Goal: Transaction & Acquisition: Purchase product/service

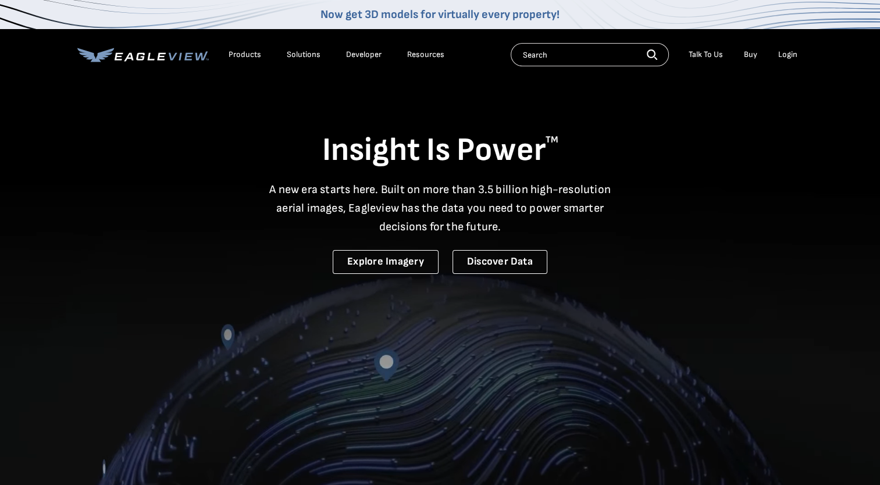
click at [783, 52] on div "Login" at bounding box center [787, 54] width 19 height 10
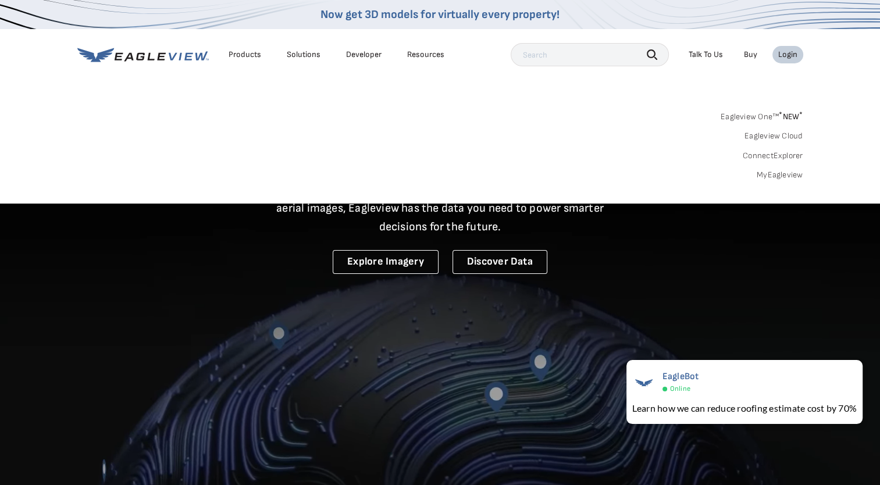
click at [792, 48] on li "Login" at bounding box center [787, 54] width 31 height 17
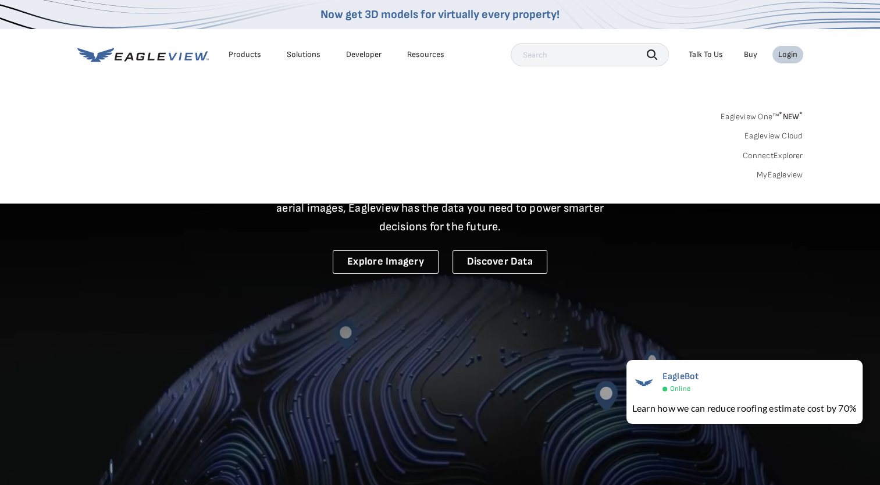
click at [782, 51] on div "Login" at bounding box center [787, 54] width 19 height 10
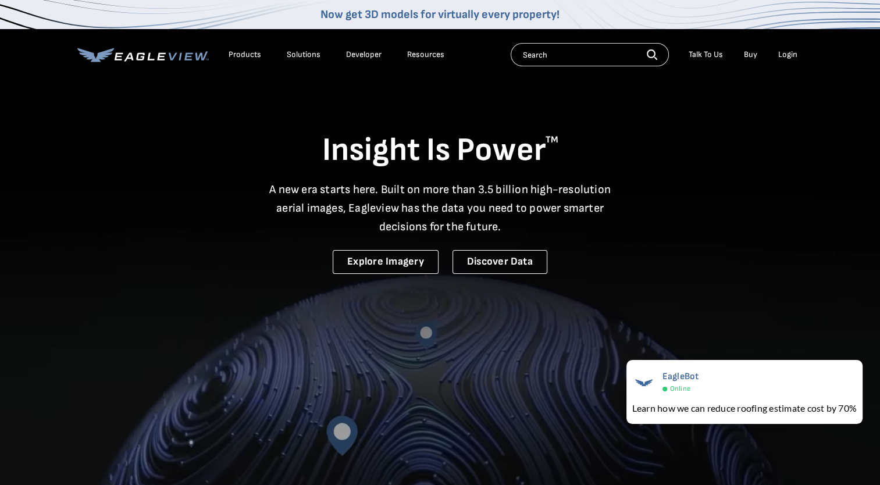
click at [785, 55] on div "Login" at bounding box center [787, 54] width 19 height 10
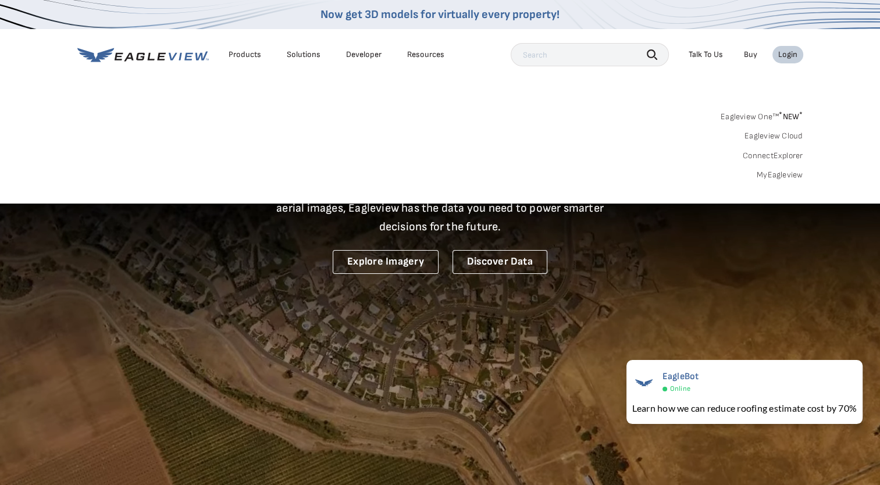
click at [773, 176] on link "MyEagleview" at bounding box center [779, 175] width 47 height 10
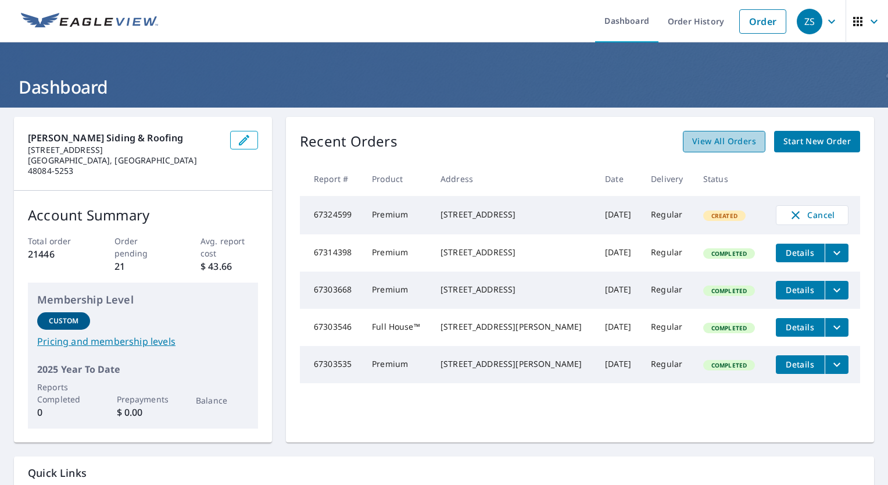
click at [697, 150] on link "View All Orders" at bounding box center [724, 142] width 83 height 22
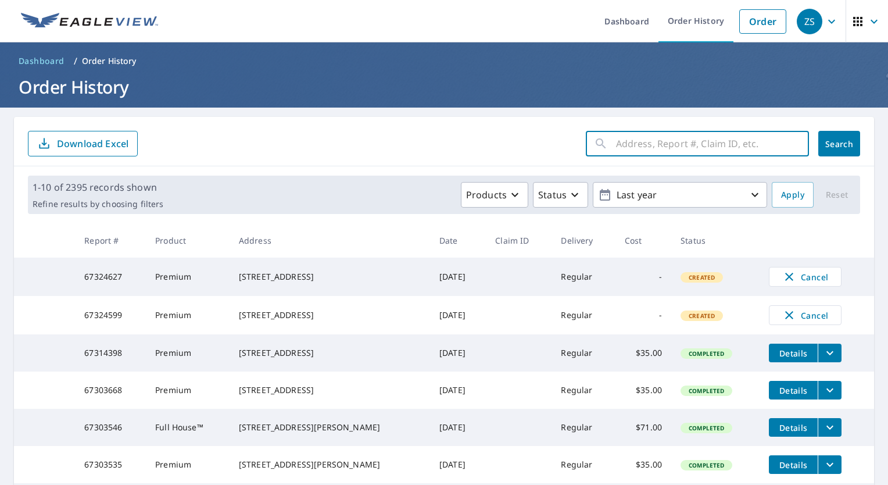
click at [633, 137] on input "text" at bounding box center [712, 143] width 193 height 33
type input "18801"
click button "Search" at bounding box center [840, 144] width 42 height 26
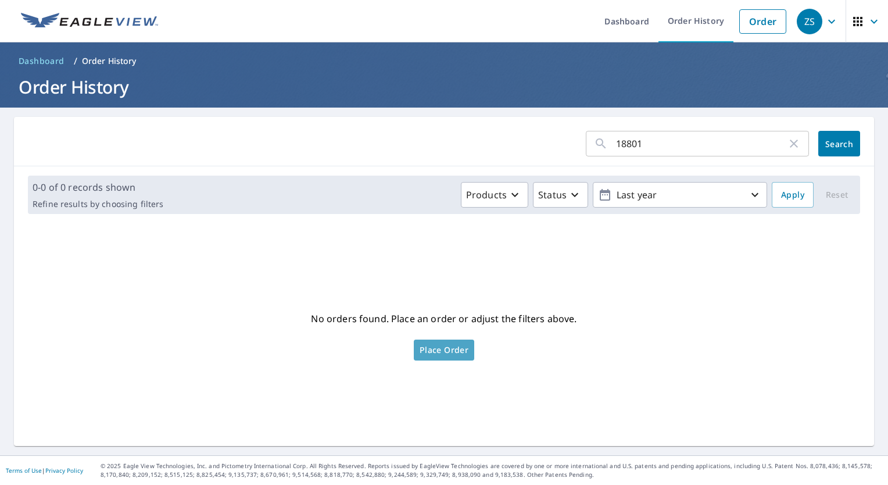
click at [434, 353] on span "Place Order" at bounding box center [444, 350] width 49 height 6
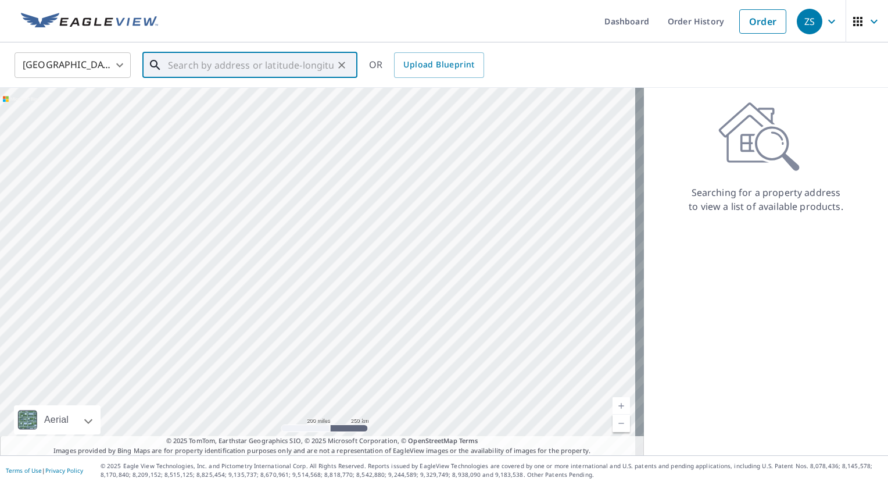
click at [240, 60] on input "text" at bounding box center [251, 65] width 166 height 33
paste input "[STREET_ADDRESS]"
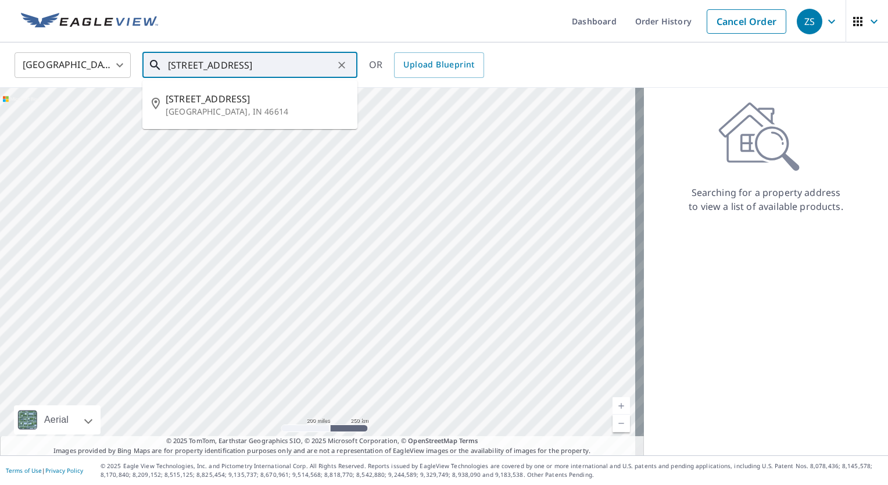
type input "[STREET_ADDRESS]"
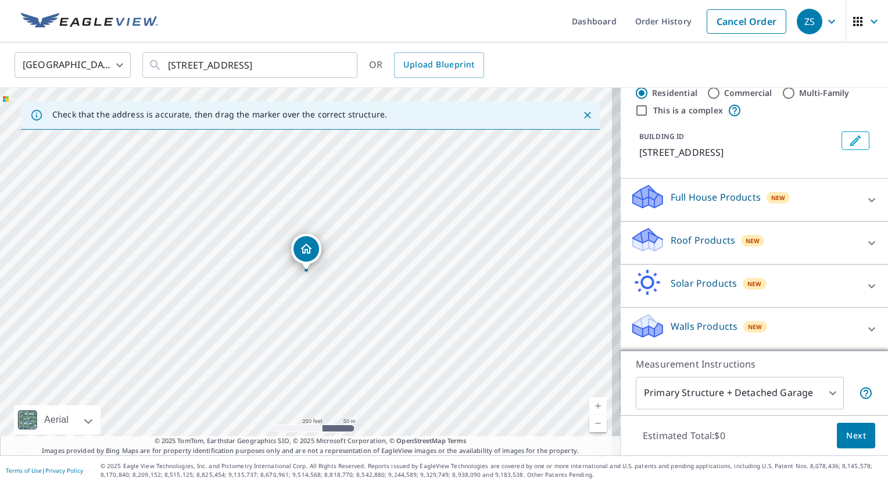
scroll to position [42, 0]
click at [865, 244] on div at bounding box center [872, 243] width 28 height 28
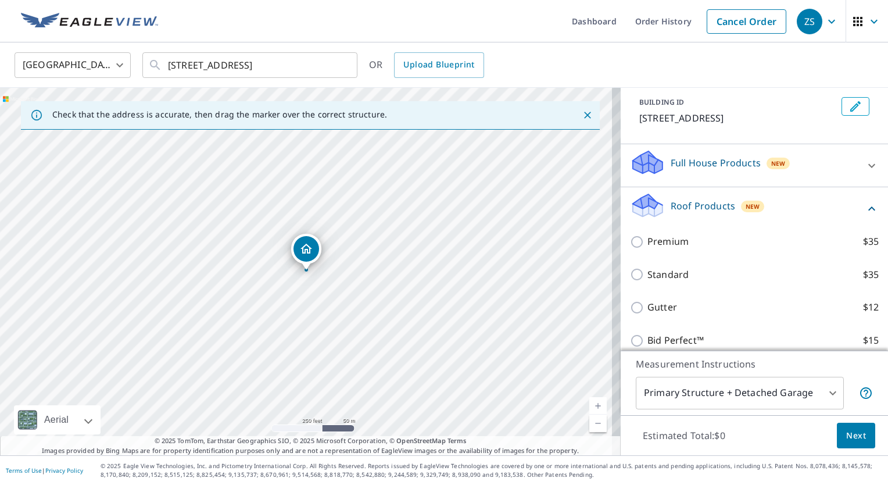
scroll to position [101, 0]
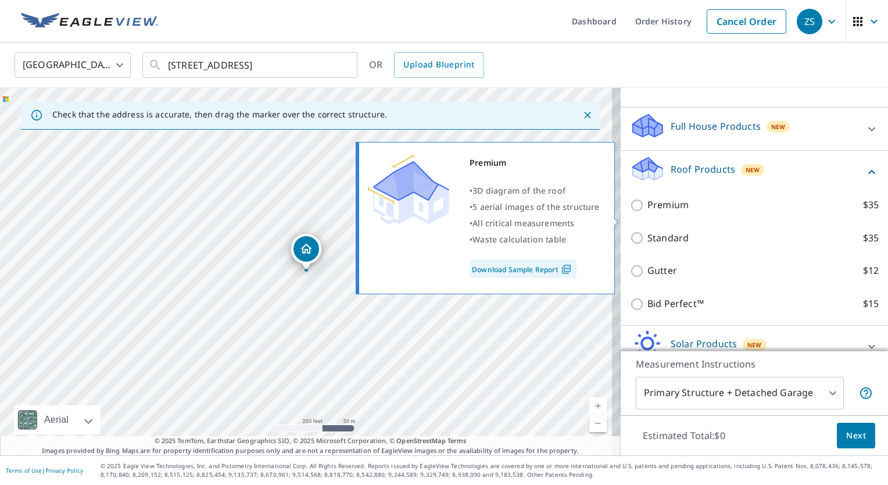
click at [635, 212] on input "Premium $35" at bounding box center [638, 205] width 17 height 14
checkbox input "true"
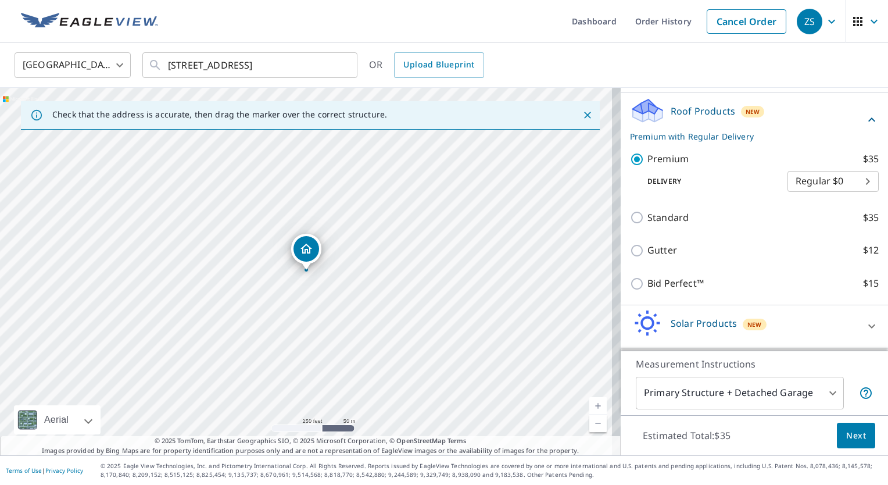
scroll to position [212, 0]
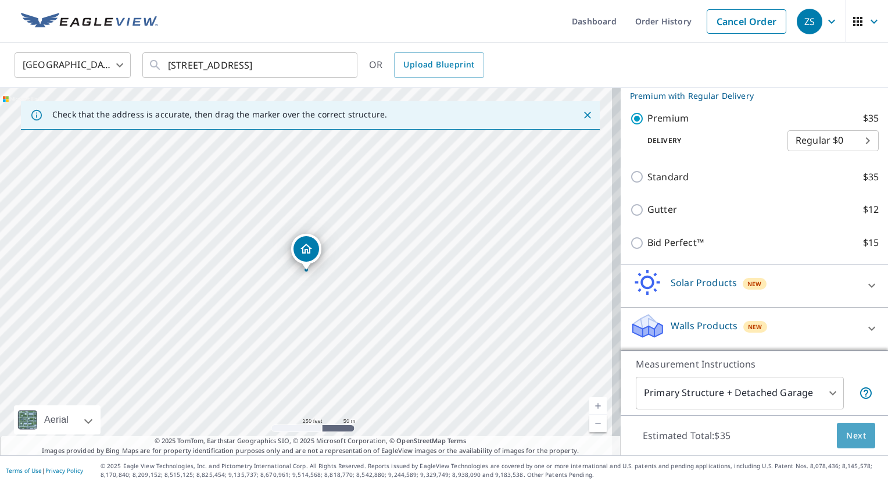
click at [837, 435] on button "Next" at bounding box center [856, 436] width 38 height 26
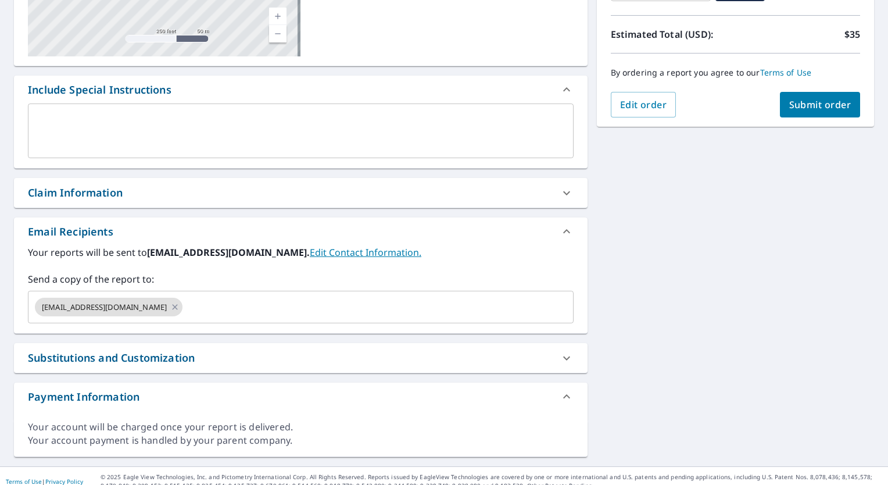
scroll to position [253, 0]
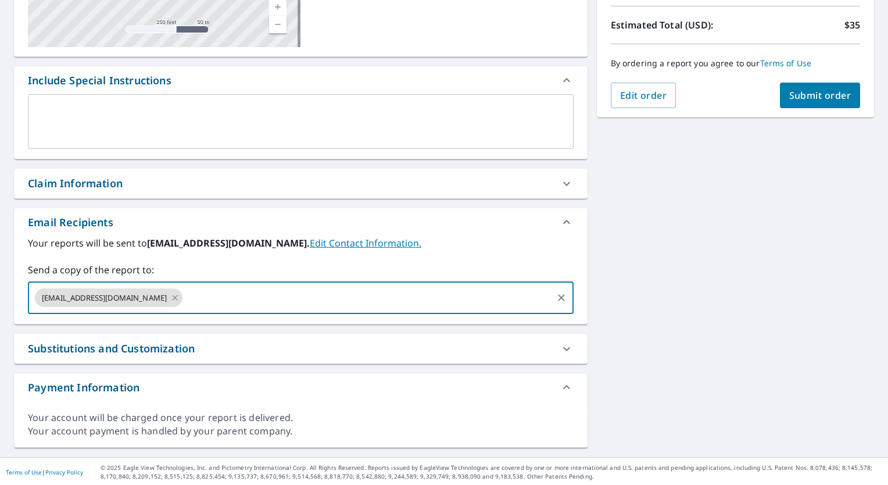
click at [201, 294] on input "text" at bounding box center [367, 298] width 366 height 22
type input "[PERSON_NAME][EMAIL_ADDRESS][PERSON_NAME][DOMAIN_NAME]"
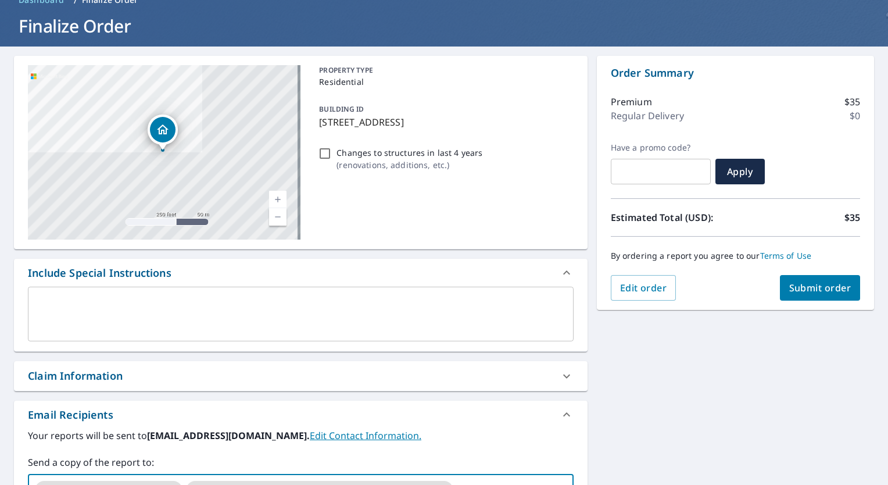
scroll to position [137, 0]
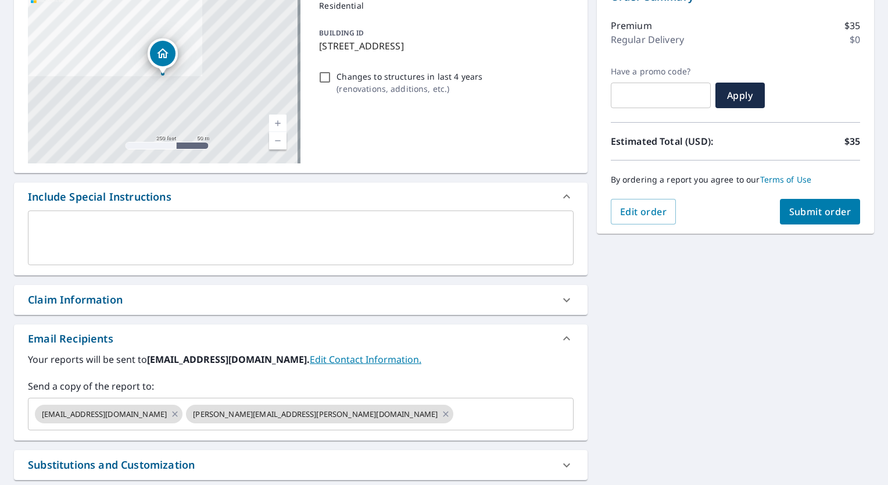
click at [113, 302] on div "Claim Information" at bounding box center [75, 300] width 95 height 16
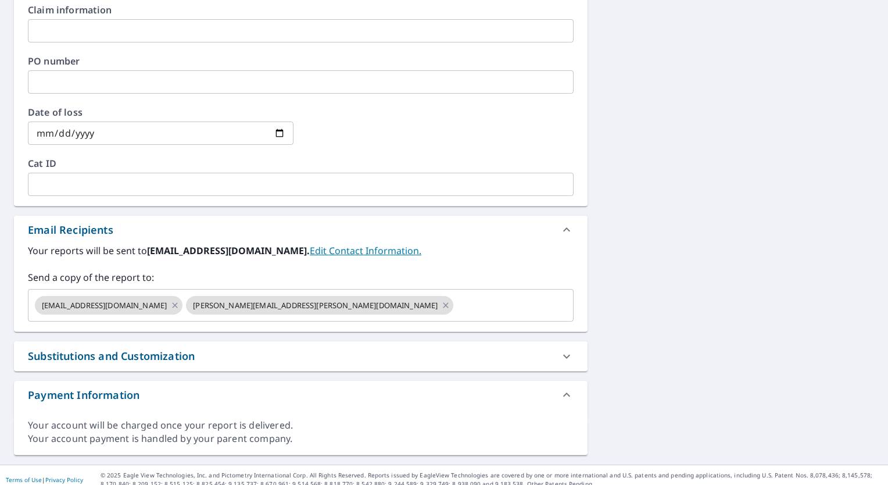
scroll to position [504, 0]
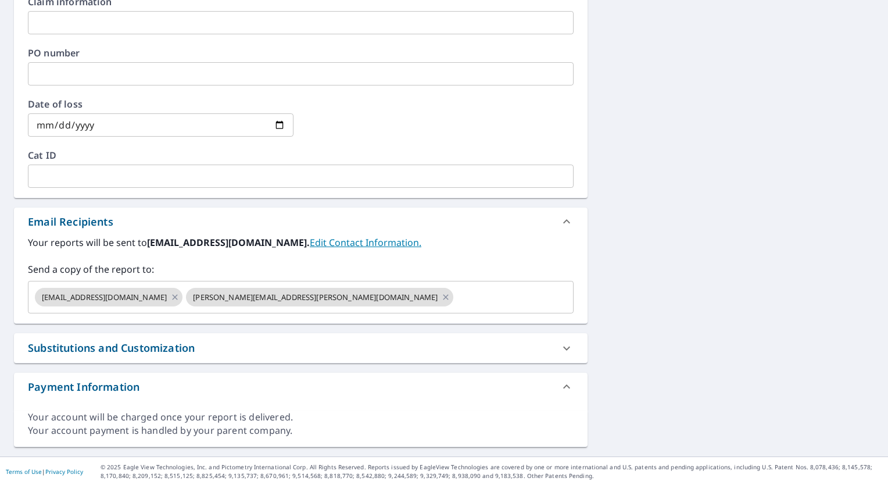
click at [194, 356] on div "Substitutions and Customization" at bounding box center [301, 348] width 574 height 30
checkbox input "true"
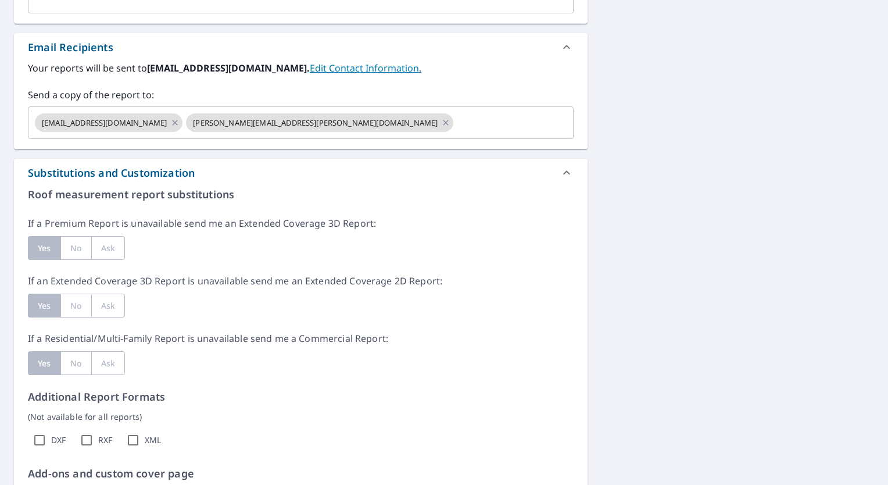
scroll to position [795, 0]
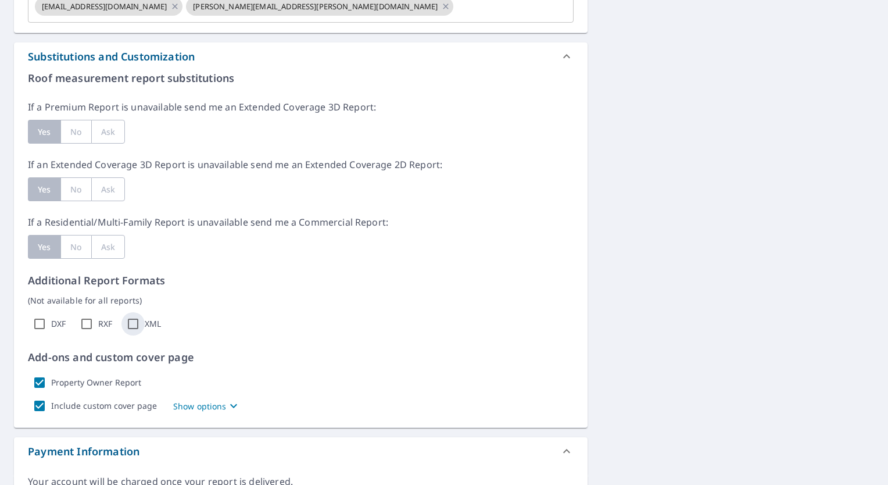
click at [124, 324] on input "XML" at bounding box center [133, 323] width 23 height 23
checkbox input "true"
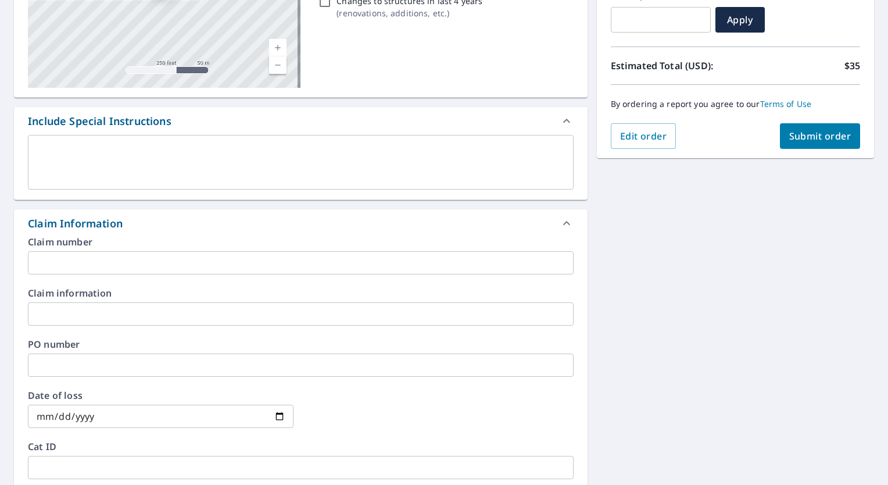
scroll to position [58, 0]
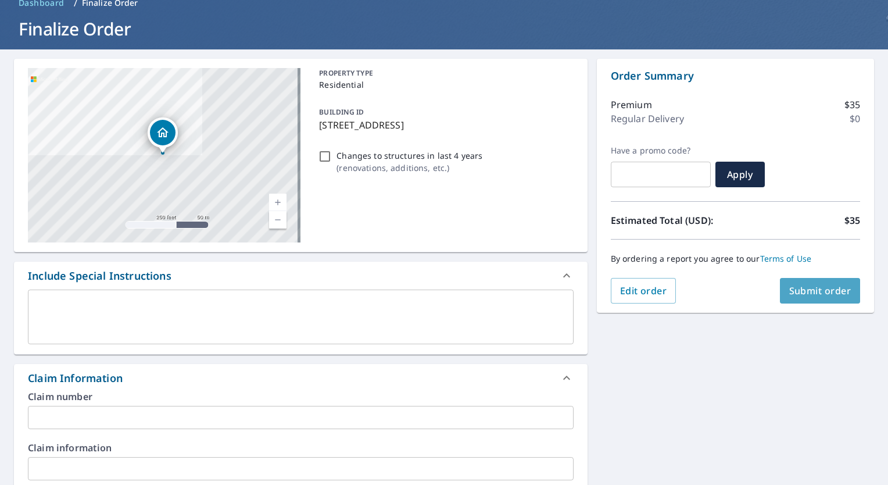
click at [808, 285] on span "Submit order" at bounding box center [821, 290] width 62 height 13
checkbox input "true"
